Goal: Task Accomplishment & Management: Use online tool/utility

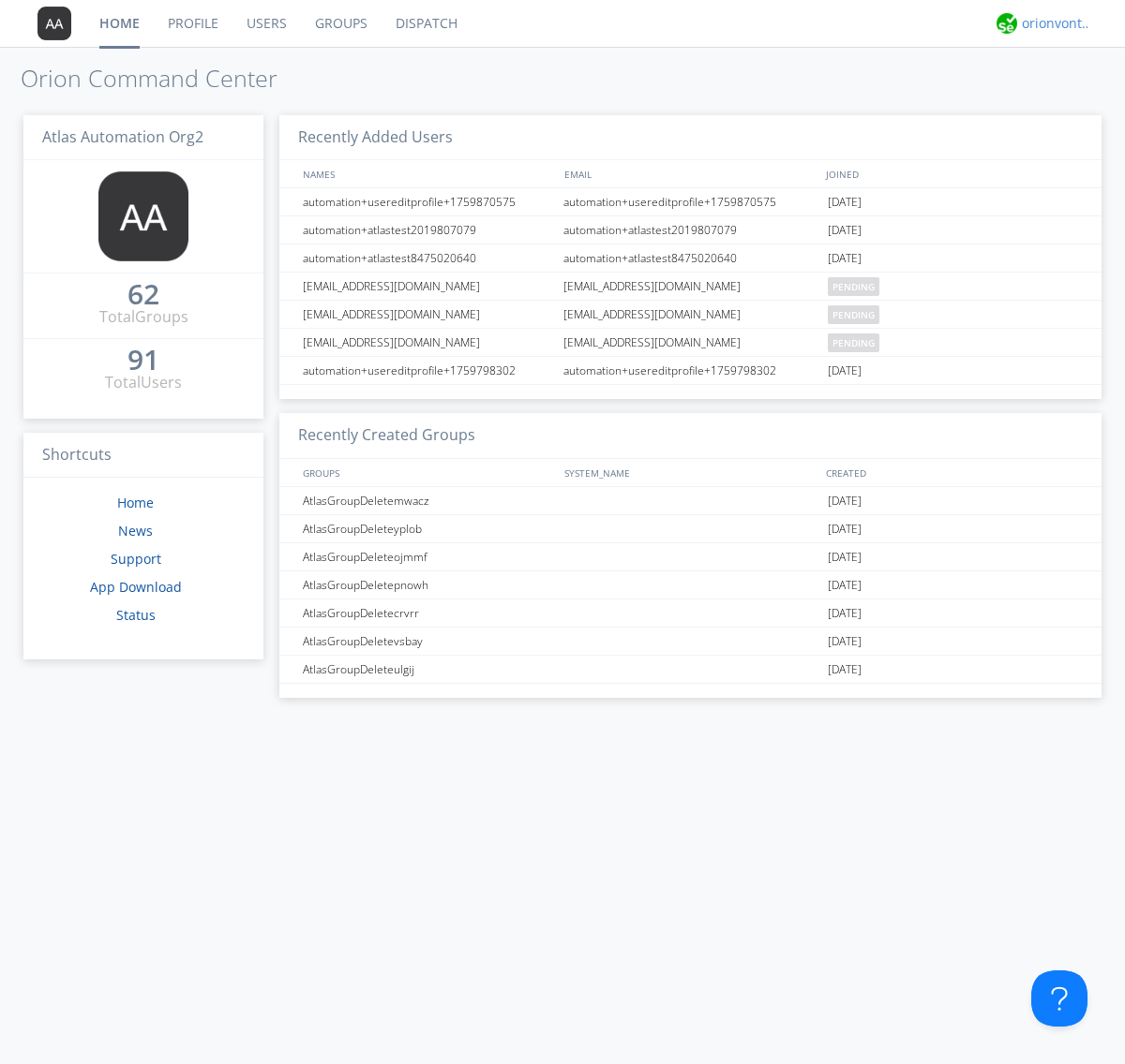
click at [1052, 23] on div "orionvontas+atlas+automation+org2" at bounding box center [1057, 23] width 70 height 18
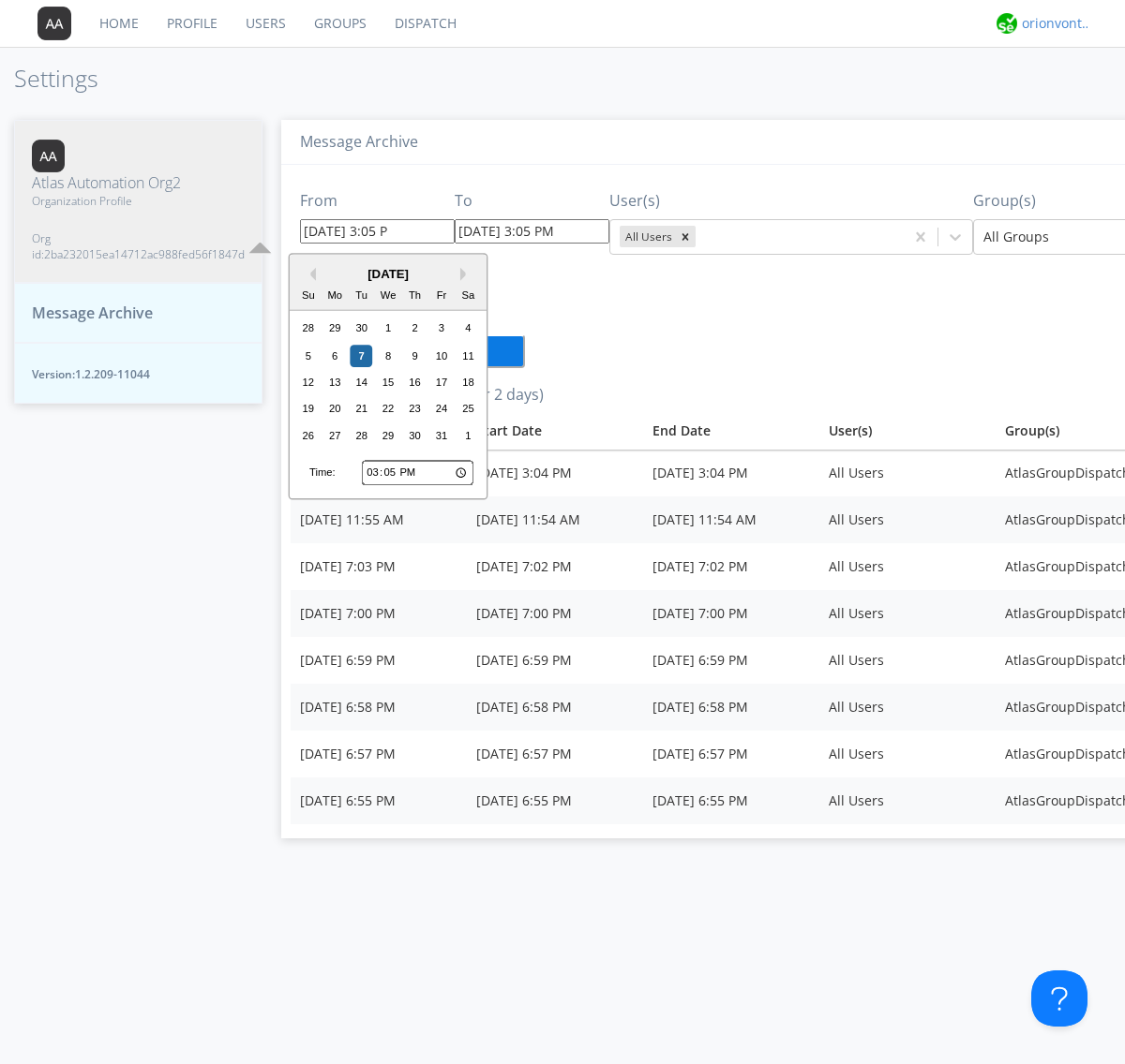
type input "[DATE] 3:05 PM"
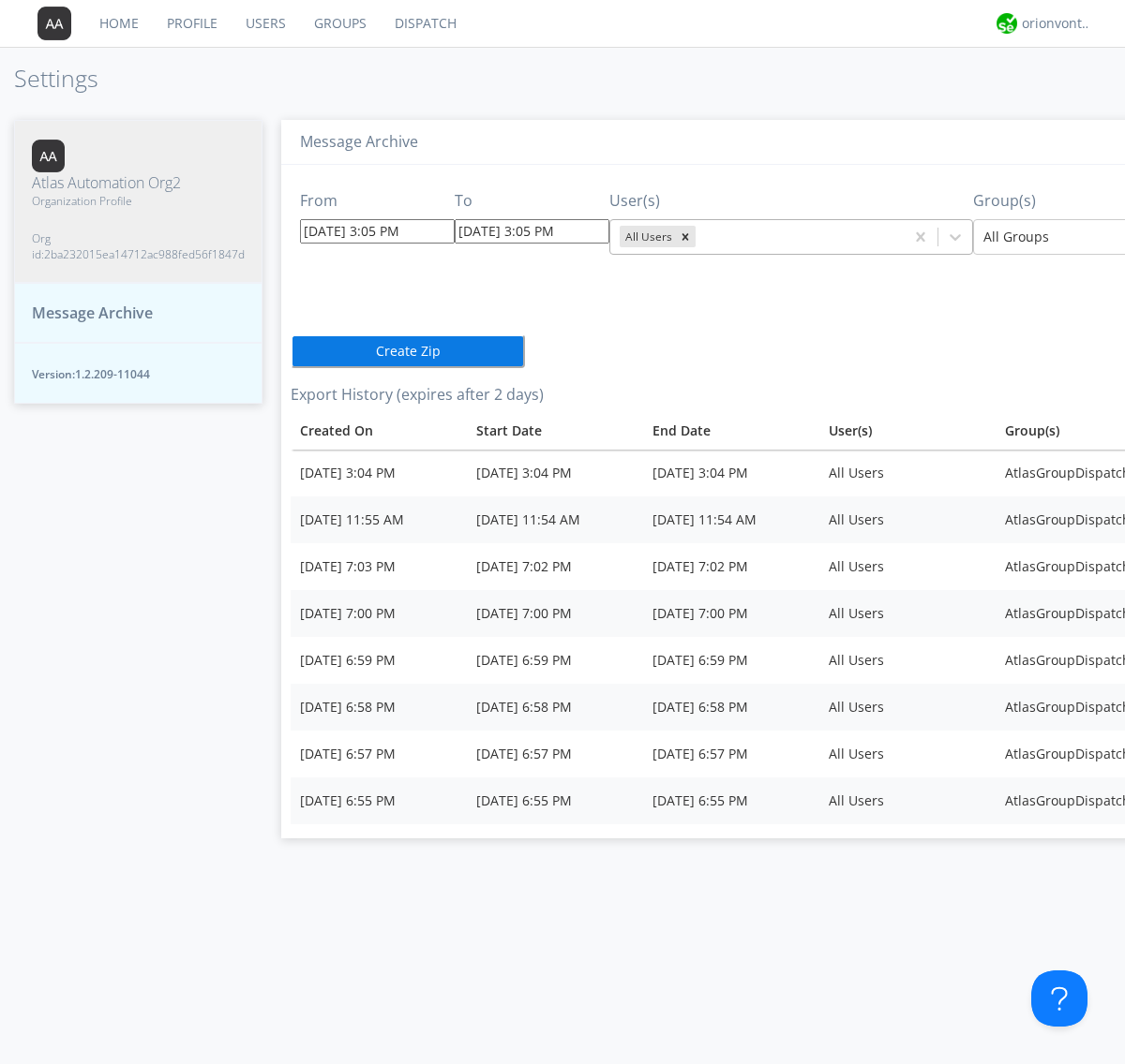
click at [682, 236] on icon "Remove All Users" at bounding box center [685, 236] width 7 height 7
click at [699, 236] on input "text" at bounding box center [701, 236] width 4 height 18
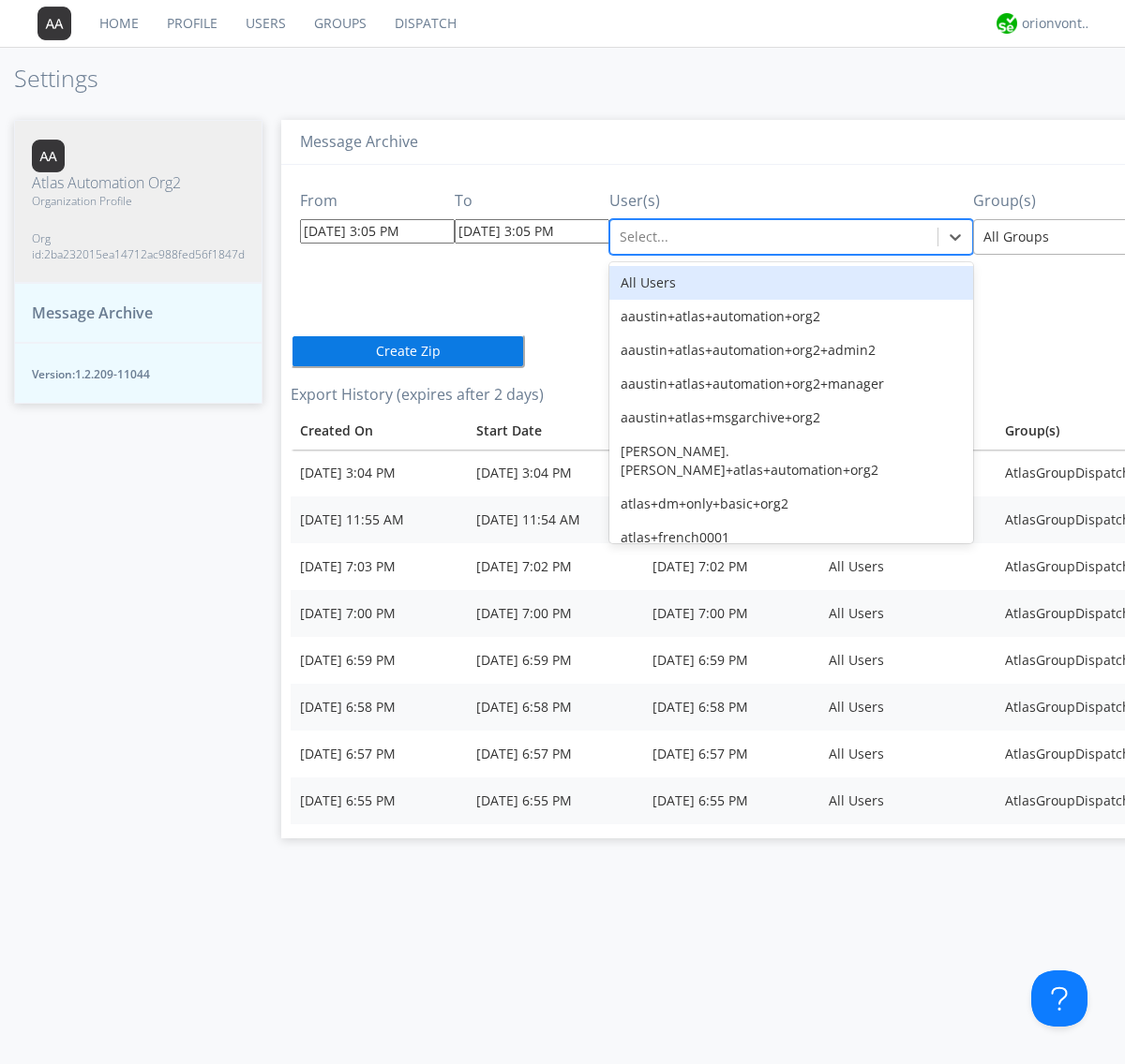
click at [1039, 236] on div at bounding box center [1120, 237] width 275 height 22
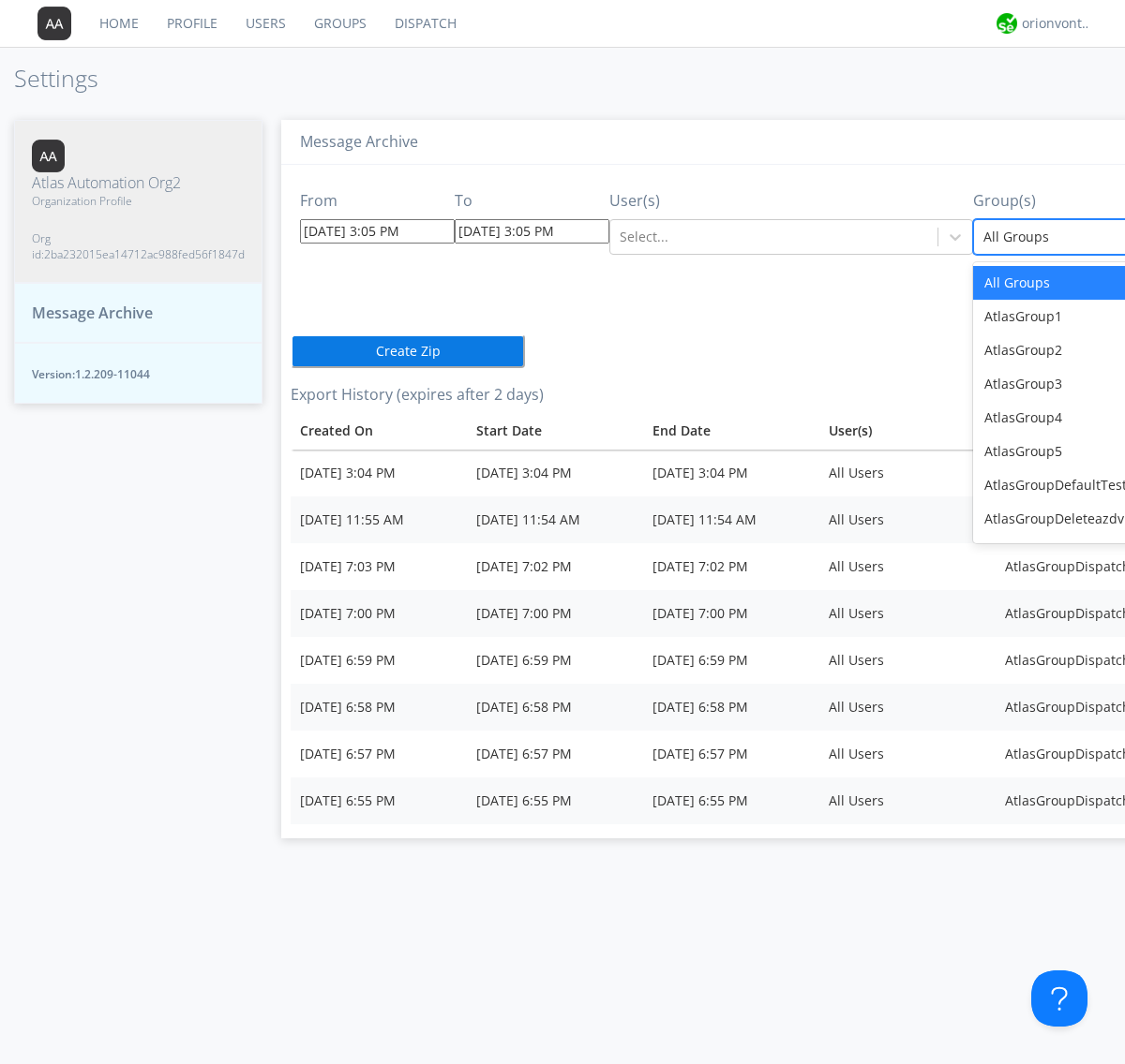
click at [291, 350] on button "Create Zip" at bounding box center [407, 350] width 234 height 34
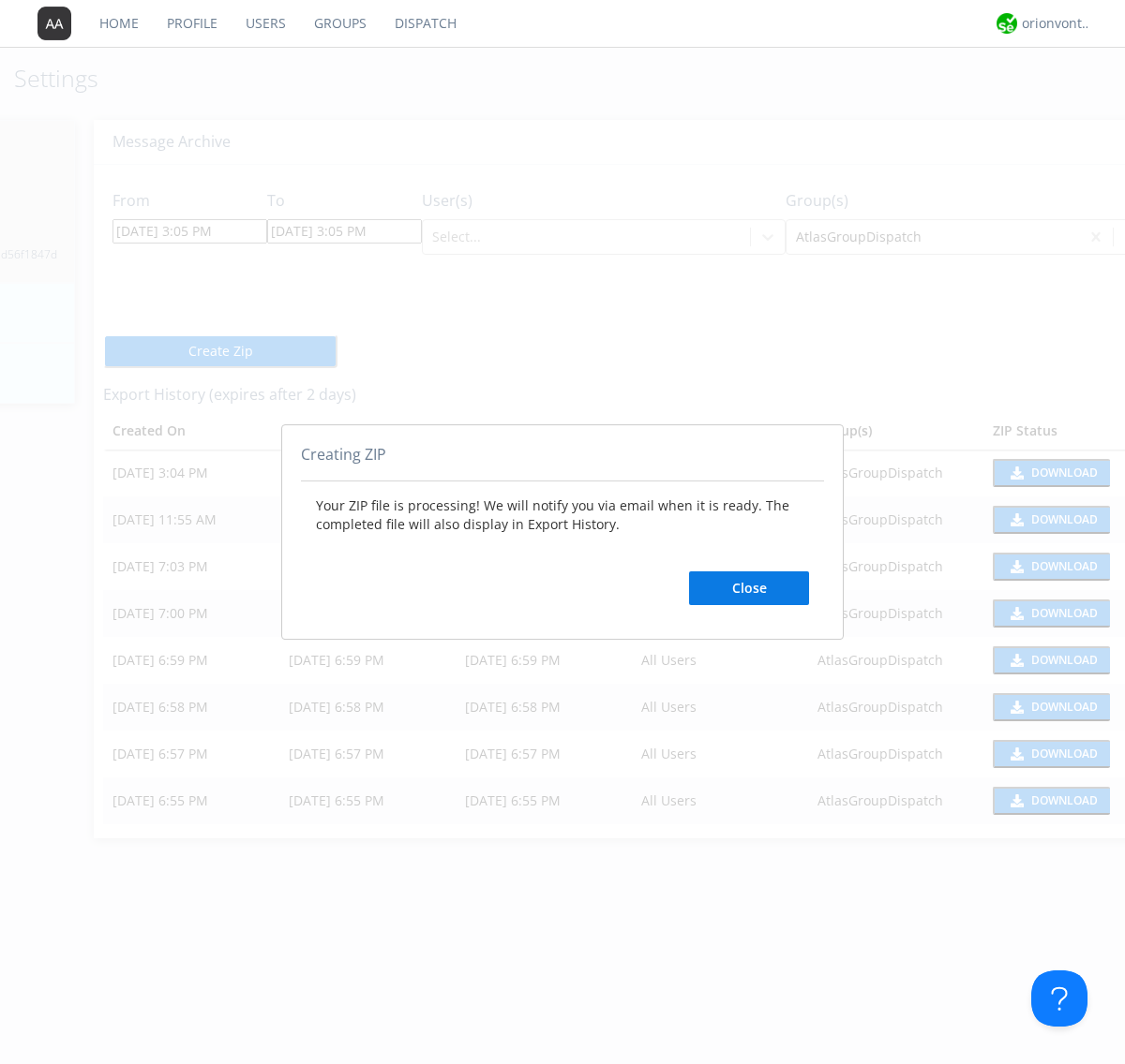
click at [749, 587] on button "Close" at bounding box center [748, 588] width 120 height 34
